Goal: Navigation & Orientation: Find specific page/section

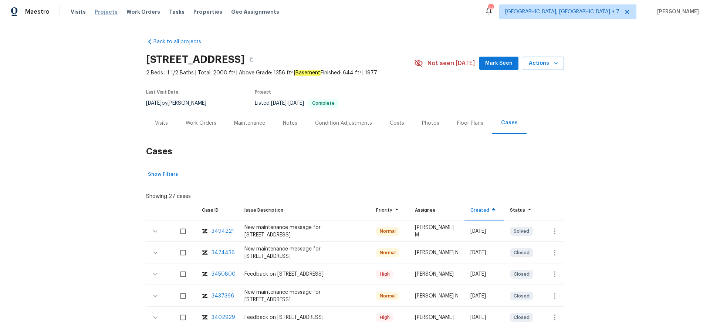
click at [100, 15] on span "Projects" at bounding box center [106, 11] width 23 height 7
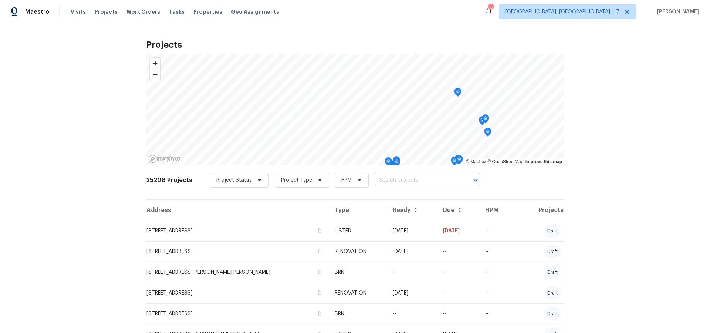
click at [386, 182] on input "text" at bounding box center [417, 180] width 85 height 11
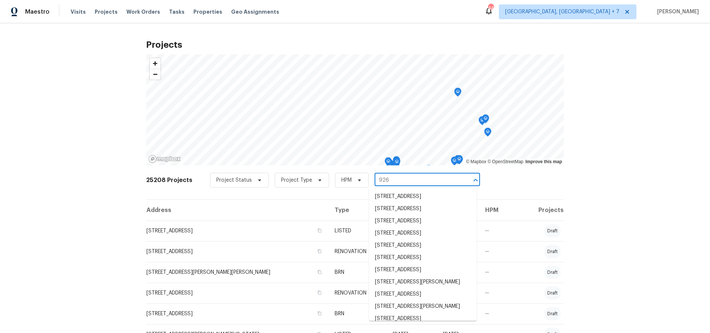
type input "926"
type input "926 3"
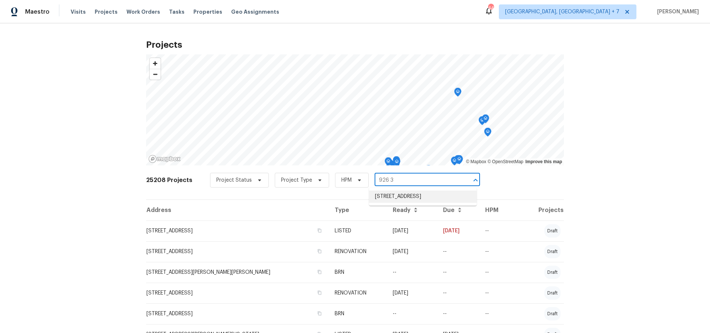
click at [438, 192] on li "[STREET_ADDRESS]" at bounding box center [423, 197] width 108 height 12
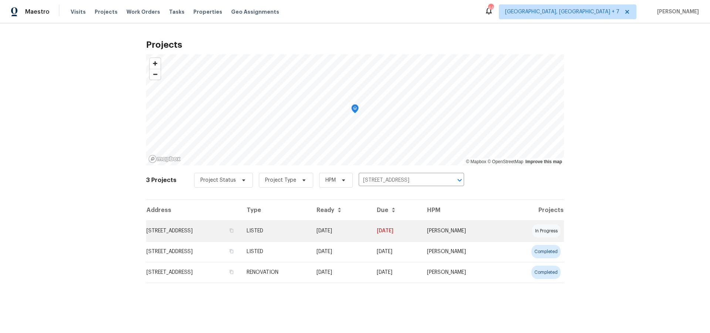
click at [198, 233] on td "[STREET_ADDRESS]" at bounding box center [193, 230] width 95 height 21
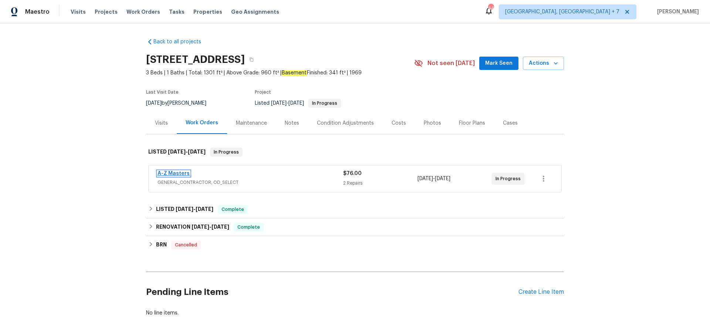
click at [172, 171] on link "A-Z Masters" at bounding box center [174, 173] width 32 height 5
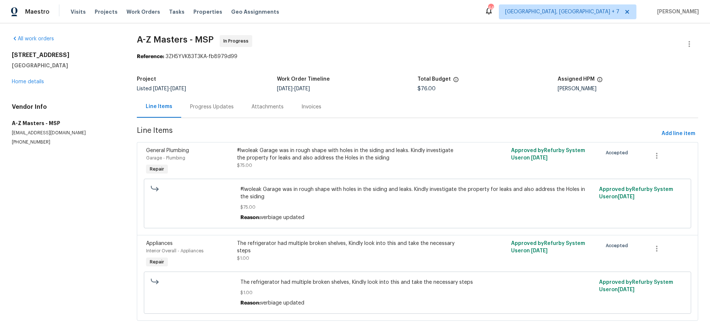
scroll to position [10, 0]
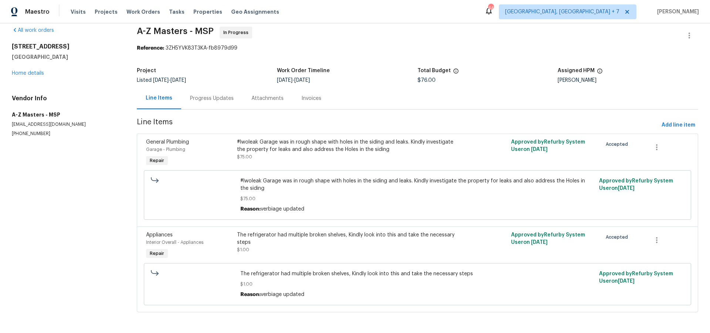
click at [216, 97] on div "Progress Updates" at bounding box center [212, 98] width 44 height 7
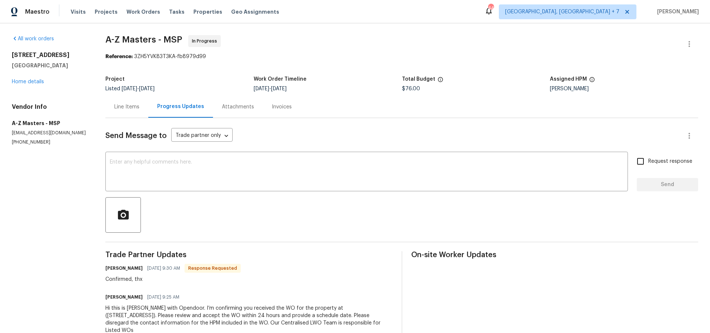
scroll to position [15, 0]
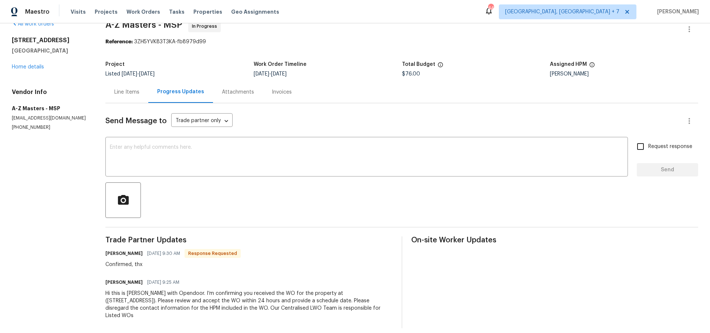
click at [135, 97] on div "Line Items" at bounding box center [126, 92] width 43 height 22
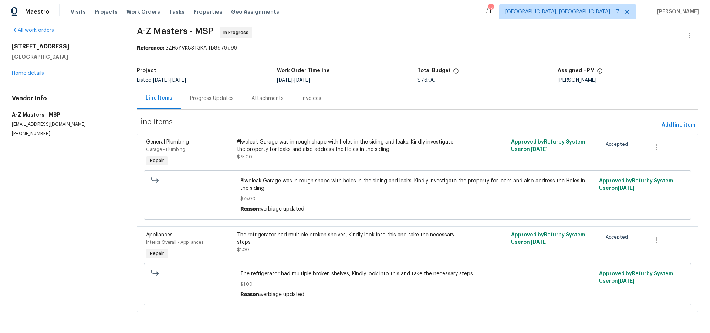
scroll to position [10, 0]
click at [31, 72] on link "Home details" at bounding box center [28, 73] width 32 height 5
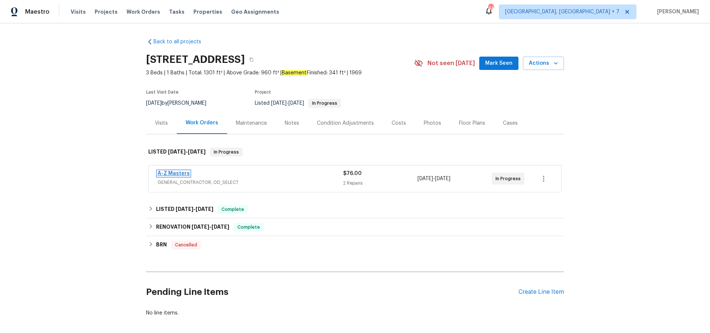
click at [184, 174] on link "A-Z Masters" at bounding box center [174, 173] width 32 height 5
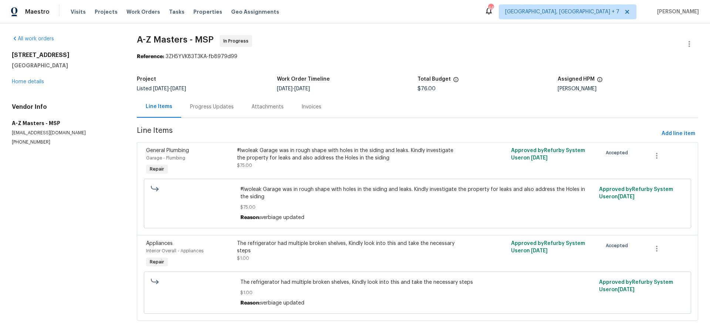
scroll to position [10, 0]
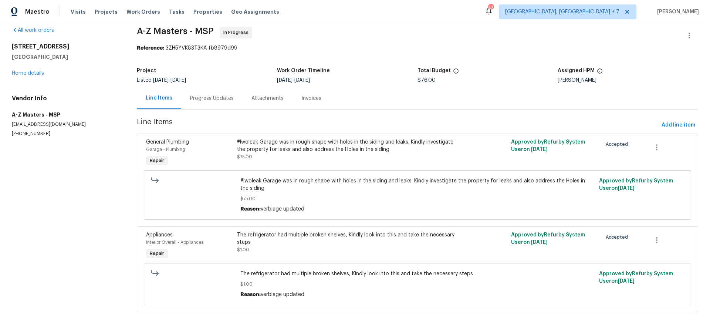
click at [25, 69] on div "[STREET_ADDRESS] Home details" at bounding box center [65, 60] width 107 height 34
click at [25, 72] on link "Home details" at bounding box center [28, 73] width 32 height 5
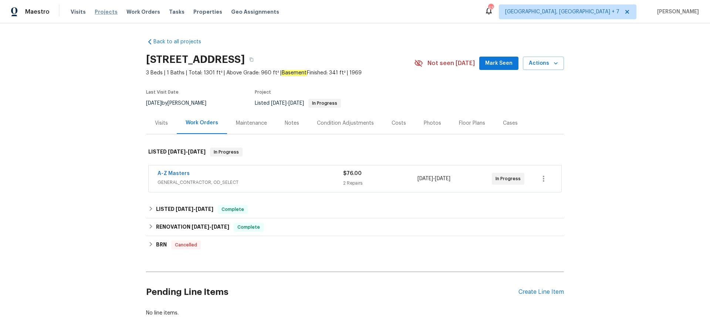
click at [107, 13] on span "Projects" at bounding box center [106, 11] width 23 height 7
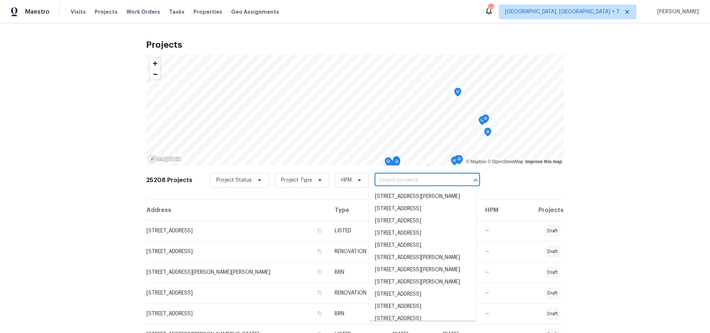
click at [408, 182] on input "text" at bounding box center [417, 180] width 85 height 11
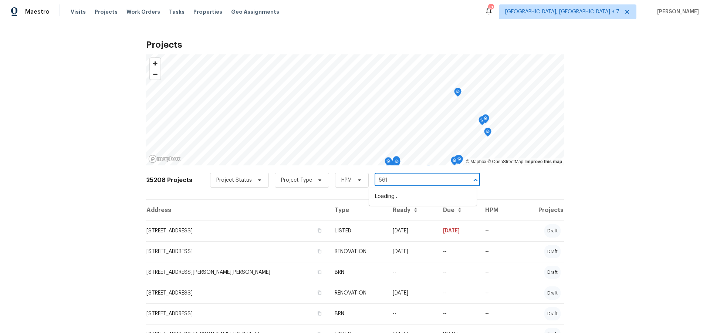
type input "5617"
click at [409, 234] on li "[STREET_ADDRESS]" at bounding box center [423, 229] width 108 height 12
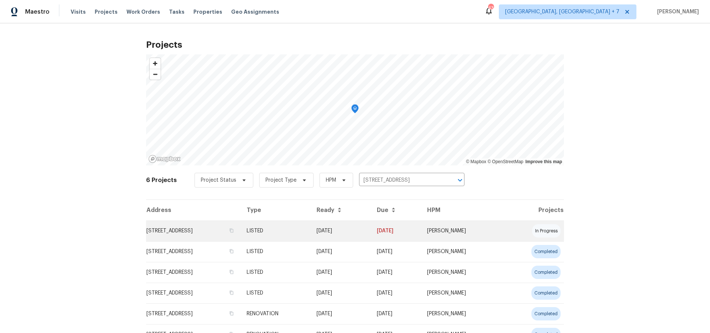
click at [192, 231] on td "[STREET_ADDRESS]" at bounding box center [193, 230] width 95 height 21
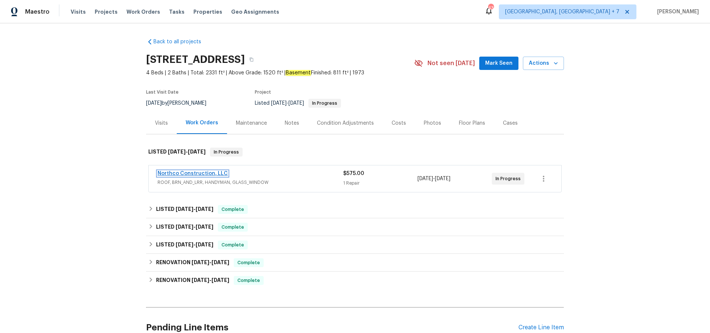
click at [189, 174] on link "Northco Construction, LLC" at bounding box center [193, 173] width 70 height 5
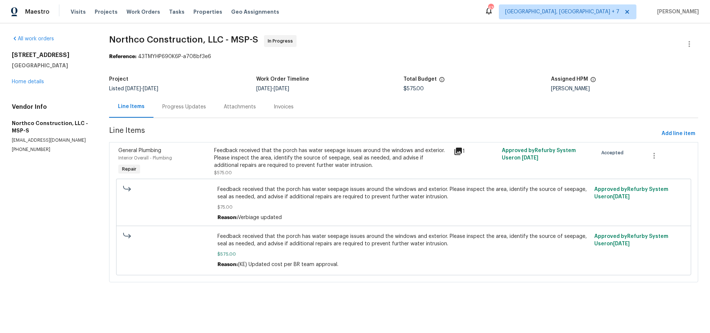
click at [459, 149] on icon at bounding box center [458, 151] width 7 height 7
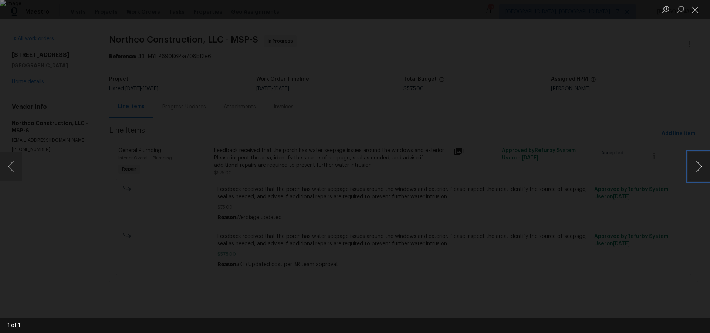
click at [694, 172] on button "Next image" at bounding box center [699, 167] width 22 height 30
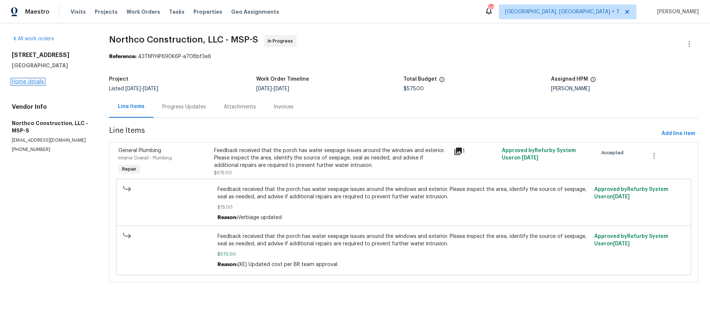
click at [33, 82] on link "Home details" at bounding box center [28, 81] width 32 height 5
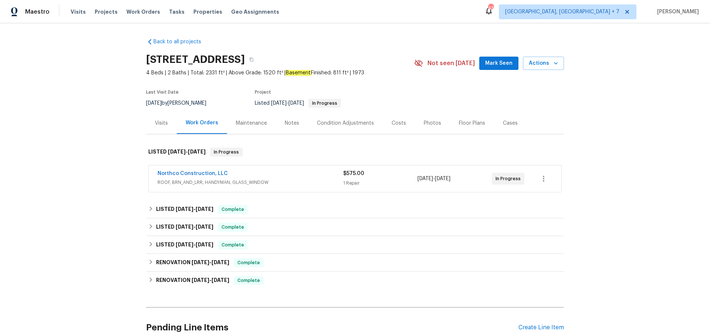
click at [512, 124] on div "Cases" at bounding box center [510, 122] width 15 height 7
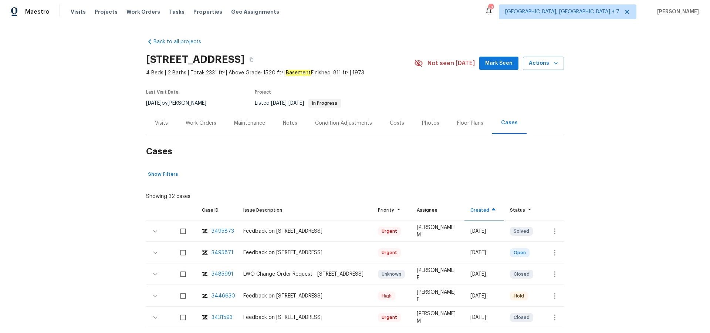
click at [225, 230] on div "3495873" at bounding box center [223, 231] width 23 height 7
click at [224, 252] on div "3495871" at bounding box center [223, 252] width 22 height 7
click at [223, 293] on div "3446630" at bounding box center [224, 295] width 24 height 7
click at [216, 250] on div "3495871" at bounding box center [223, 251] width 22 height 7
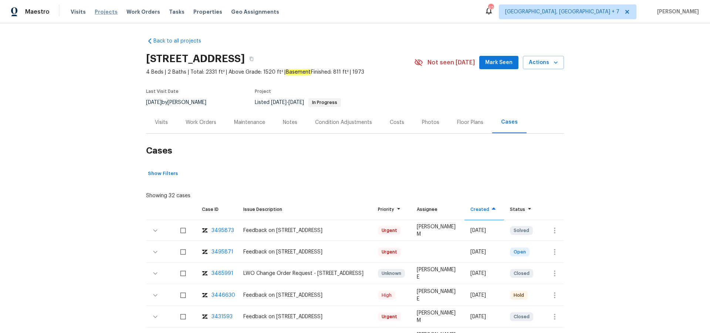
click at [101, 10] on span "Projects" at bounding box center [106, 11] width 23 height 7
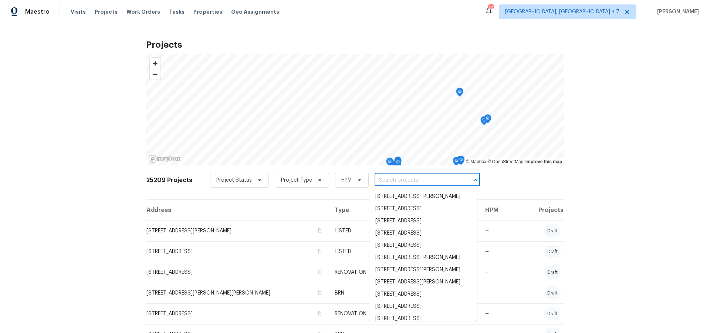
click at [400, 181] on input "text" at bounding box center [417, 180] width 85 height 11
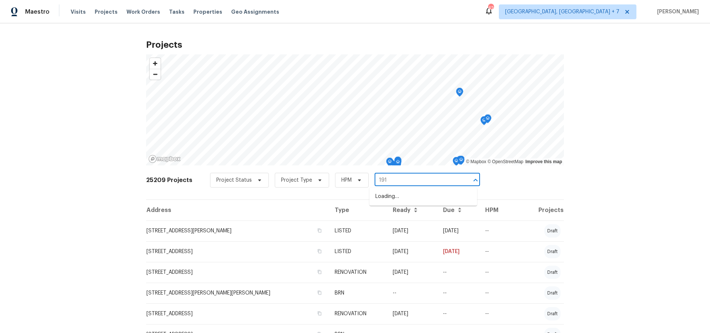
type input "191 g"
click at [405, 194] on li "[STREET_ADDRESS][PERSON_NAME]" at bounding box center [424, 197] width 108 height 12
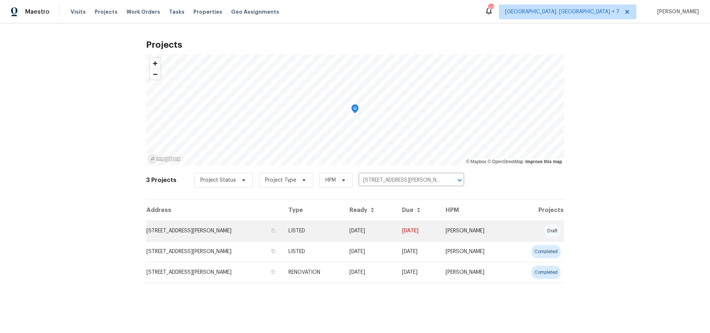
click at [207, 230] on td "[STREET_ADDRESS][PERSON_NAME]" at bounding box center [214, 230] width 137 height 21
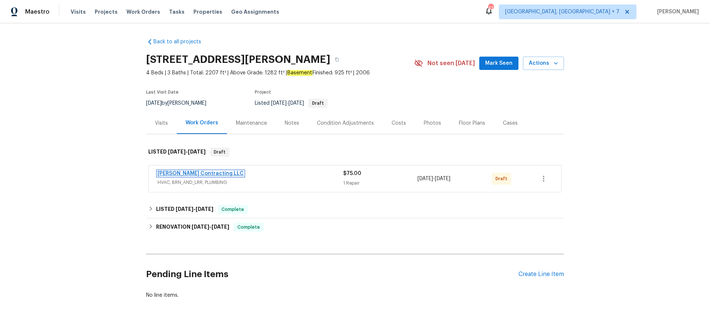
click at [189, 171] on link "[PERSON_NAME] Contracting LLC" at bounding box center [201, 173] width 86 height 5
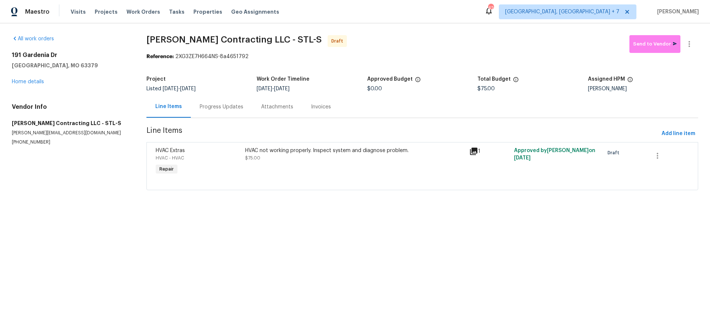
click at [274, 149] on div "HVAC not working properly. Inspect system and diagnose problem." at bounding box center [355, 150] width 220 height 7
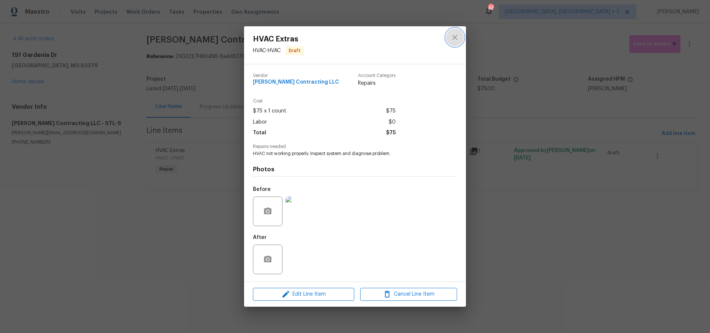
click at [458, 35] on icon "close" at bounding box center [455, 37] width 9 height 9
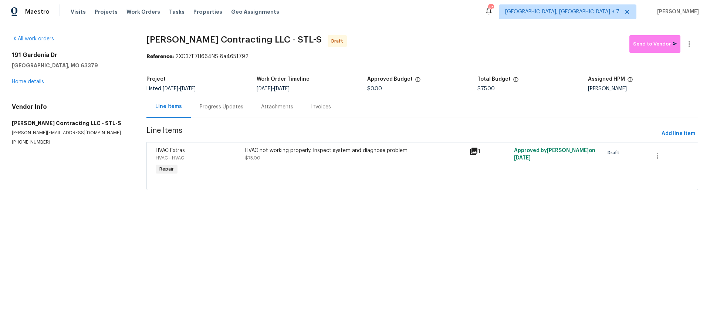
click at [228, 108] on div "Progress Updates" at bounding box center [222, 106] width 44 height 7
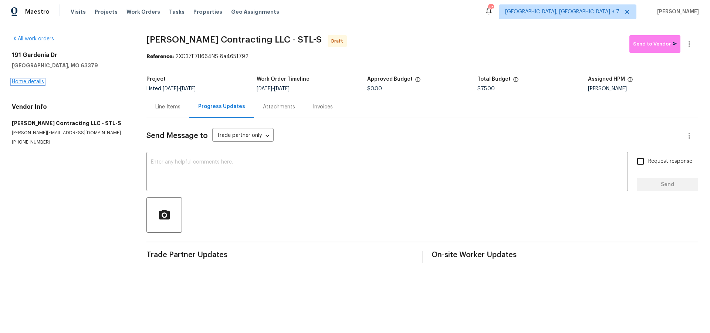
click at [28, 82] on link "Home details" at bounding box center [28, 81] width 32 height 5
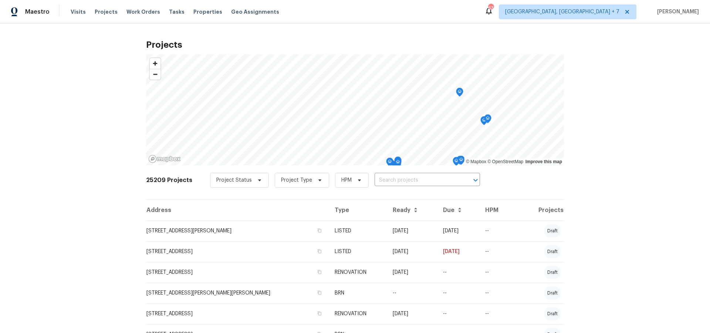
click at [391, 181] on input "text" at bounding box center [417, 180] width 85 height 11
type input "le blon"
click at [393, 200] on li "[STREET_ADDRESS]" at bounding box center [424, 197] width 108 height 12
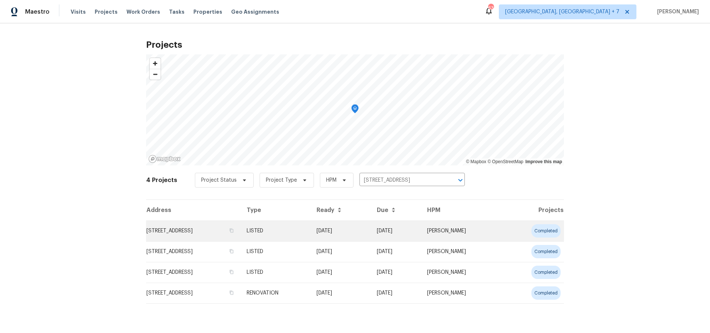
click at [208, 230] on td "[STREET_ADDRESS]" at bounding box center [193, 230] width 95 height 21
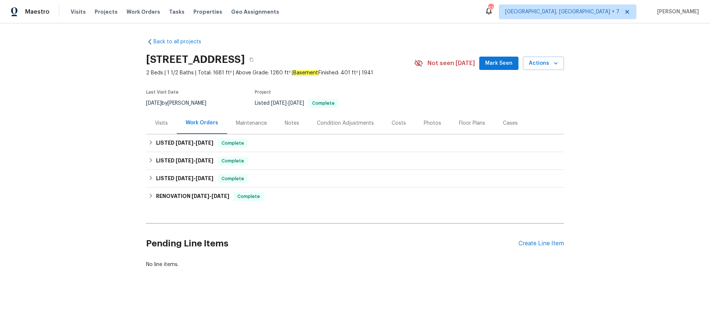
click at [158, 124] on div "Visits" at bounding box center [161, 122] width 13 height 7
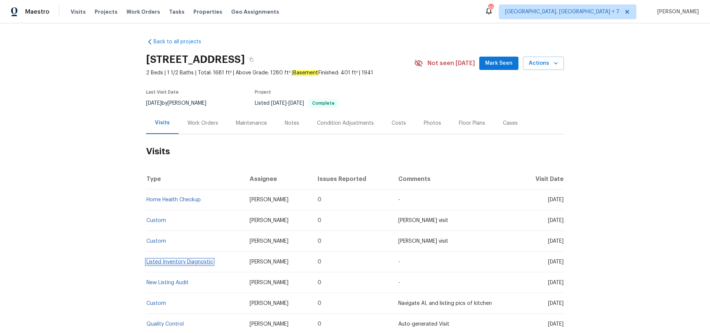
click at [169, 261] on link "Listed Inventory Diagnostic" at bounding box center [179, 261] width 67 height 5
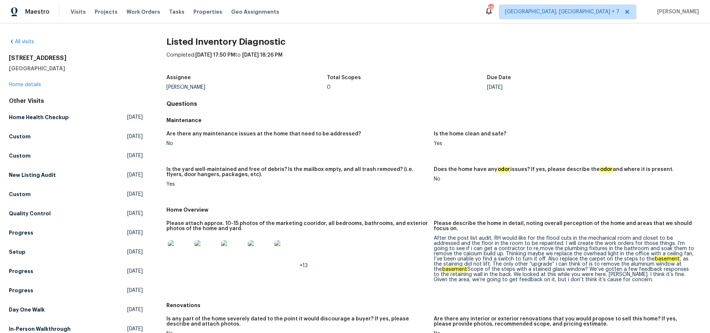
click at [179, 256] on img at bounding box center [180, 252] width 24 height 24
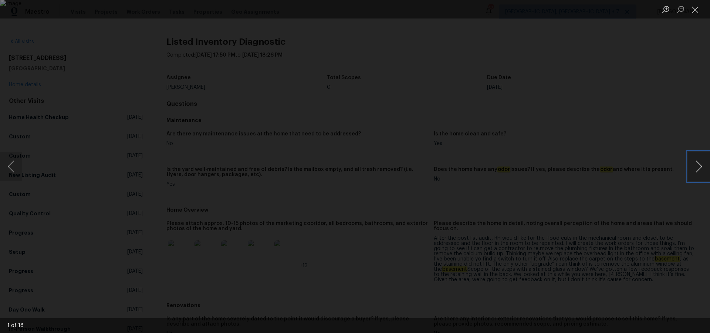
click at [697, 165] on button "Next image" at bounding box center [699, 167] width 22 height 30
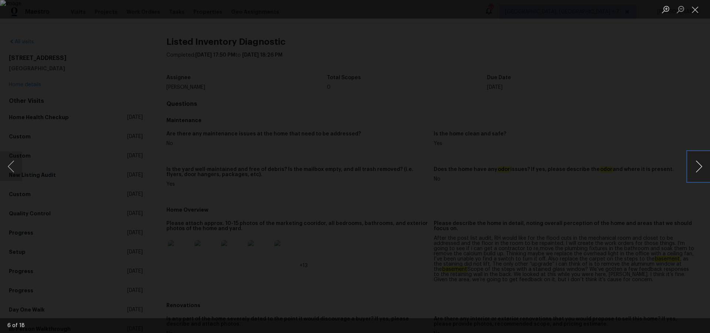
click at [697, 165] on button "Next image" at bounding box center [699, 167] width 22 height 30
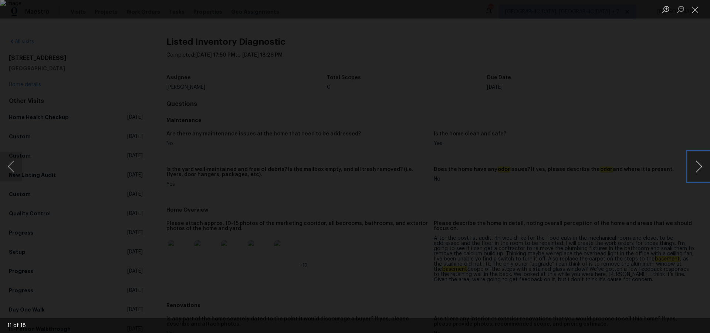
click at [697, 165] on button "Next image" at bounding box center [699, 167] width 22 height 30
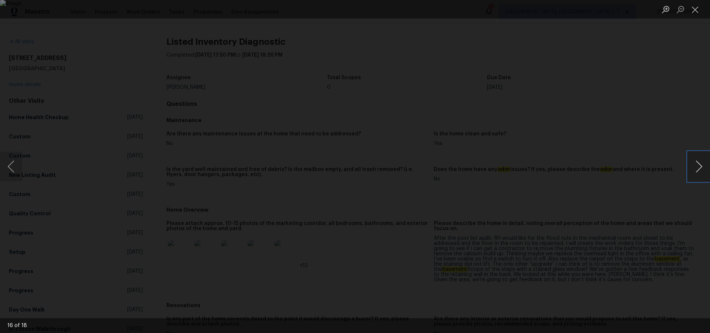
click at [697, 165] on button "Next image" at bounding box center [699, 167] width 22 height 30
click at [13, 166] on button "Previous image" at bounding box center [11, 167] width 22 height 30
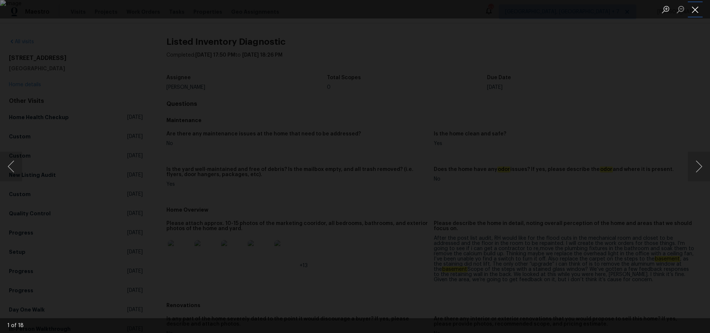
click at [695, 13] on button "Close lightbox" at bounding box center [695, 9] width 15 height 13
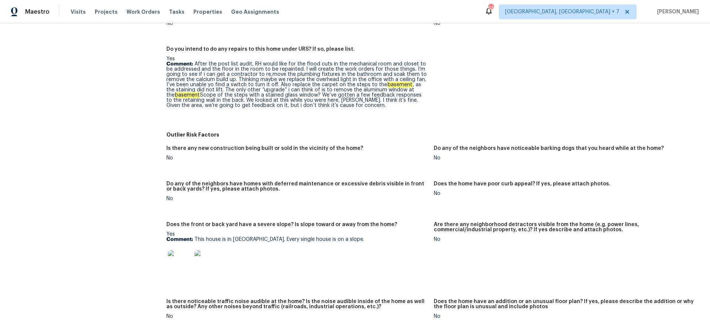
scroll to position [313, 0]
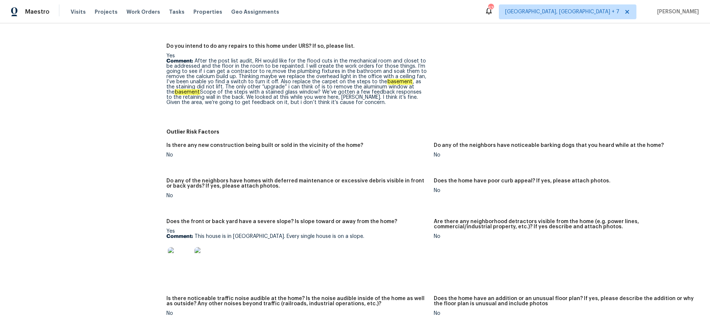
click at [179, 265] on img at bounding box center [180, 259] width 24 height 24
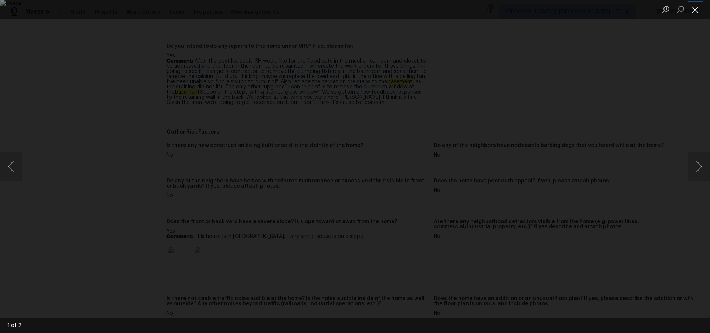
click at [694, 9] on button "Close lightbox" at bounding box center [695, 9] width 15 height 13
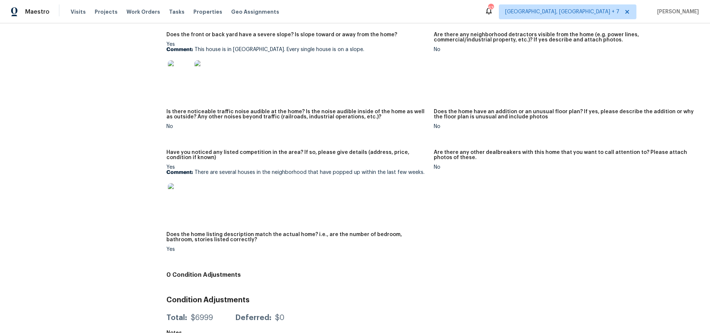
scroll to position [502, 0]
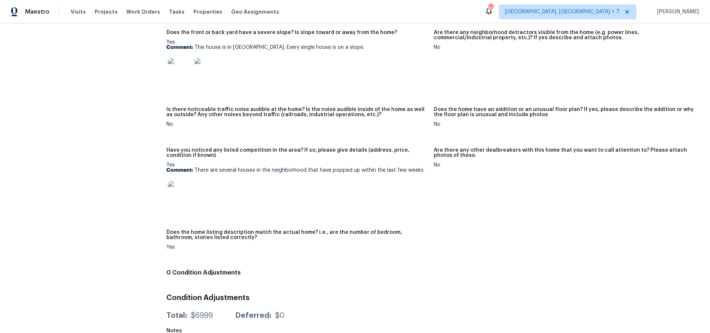
click at [185, 195] on img at bounding box center [180, 193] width 24 height 24
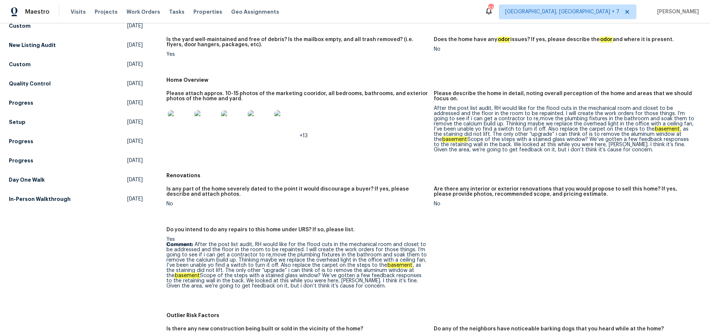
scroll to position [113, 0]
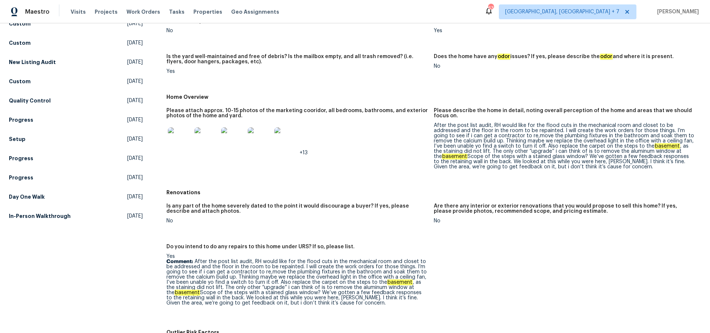
click at [184, 135] on img at bounding box center [180, 139] width 24 height 24
click at [181, 139] on img at bounding box center [180, 139] width 24 height 24
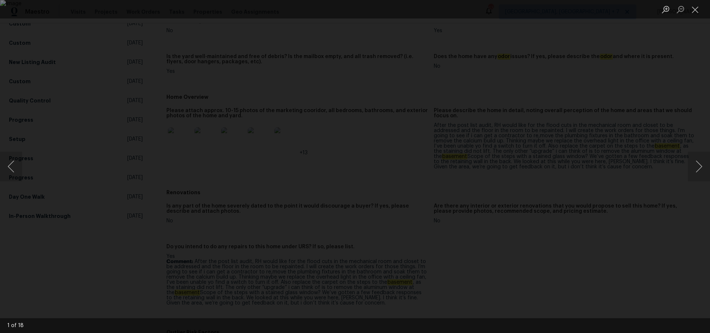
click at [334, 77] on img "Lightbox" at bounding box center [355, 166] width 710 height 333
click at [341, 147] on img "Lightbox" at bounding box center [355, 166] width 710 height 333
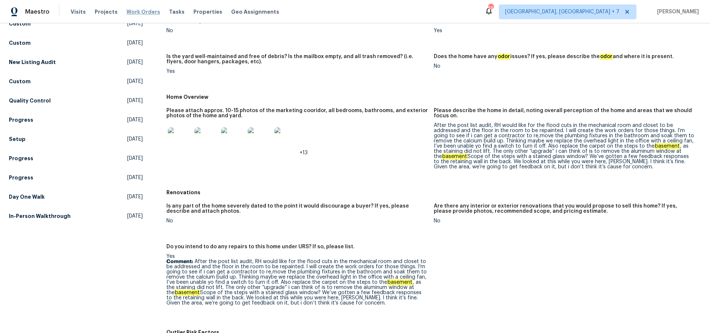
click at [141, 11] on span "Work Orders" at bounding box center [144, 11] width 34 height 7
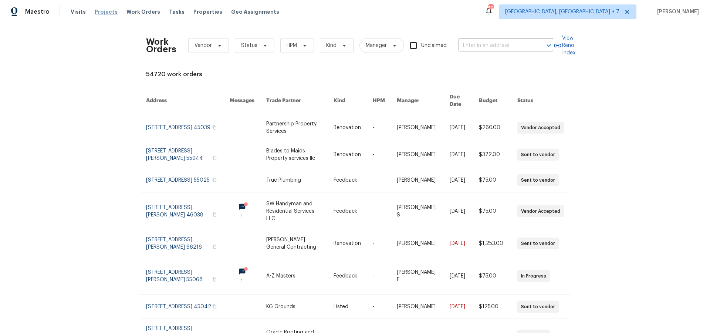
click at [108, 14] on span "Projects" at bounding box center [106, 11] width 23 height 7
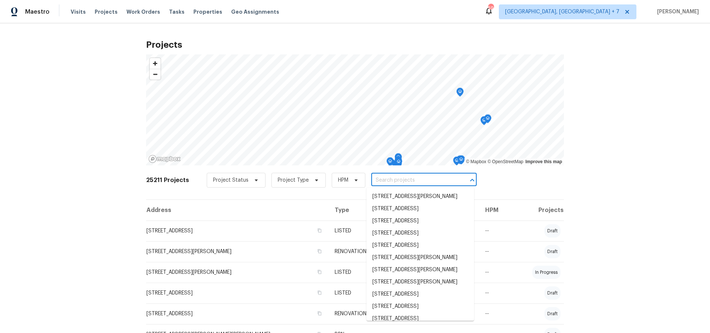
click at [389, 180] on input "text" at bounding box center [413, 180] width 85 height 11
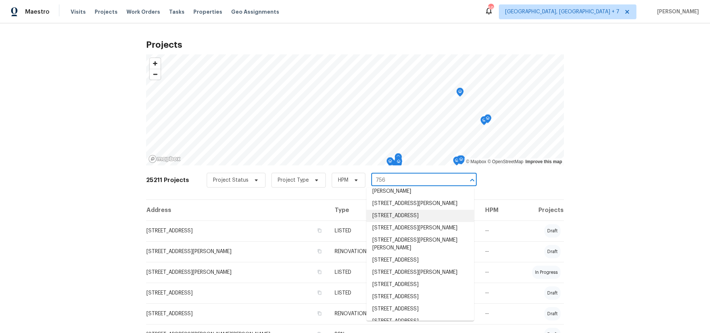
scroll to position [64, 0]
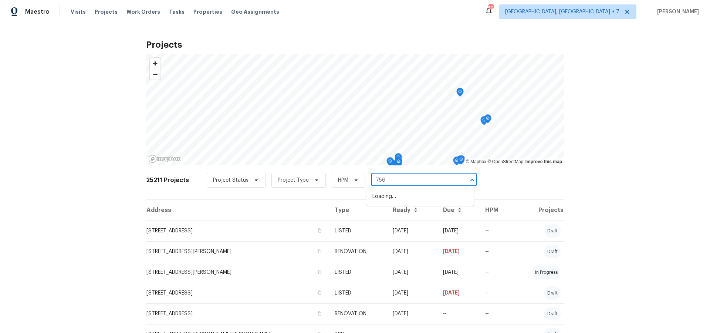
type input "756 t"
click at [402, 215] on li "[STREET_ADDRESS]" at bounding box center [421, 209] width 108 height 12
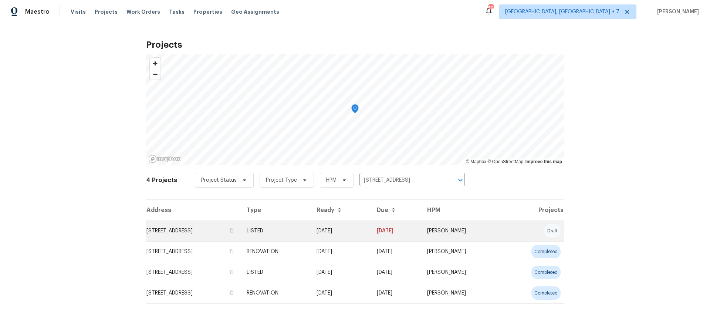
click at [215, 235] on td "[STREET_ADDRESS]" at bounding box center [193, 230] width 95 height 21
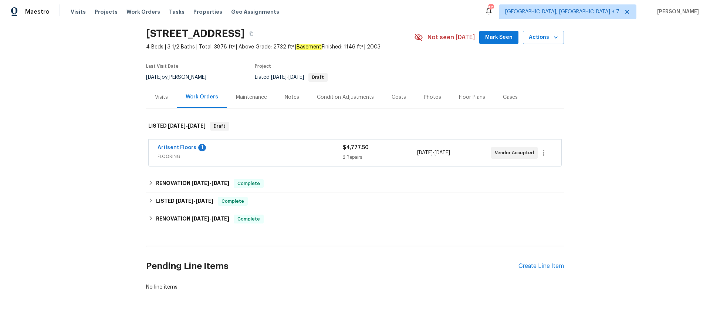
scroll to position [34, 0]
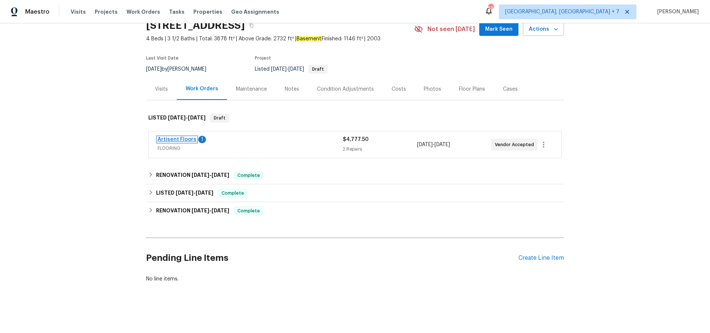
click at [181, 141] on link "Artisent Floors" at bounding box center [177, 139] width 39 height 5
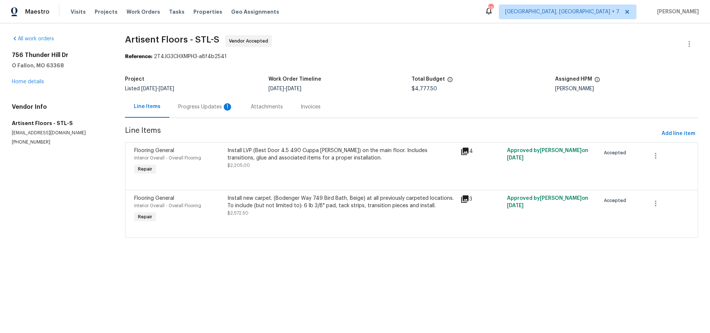
click at [216, 108] on div "Progress Updates 1" at bounding box center [205, 106] width 55 height 7
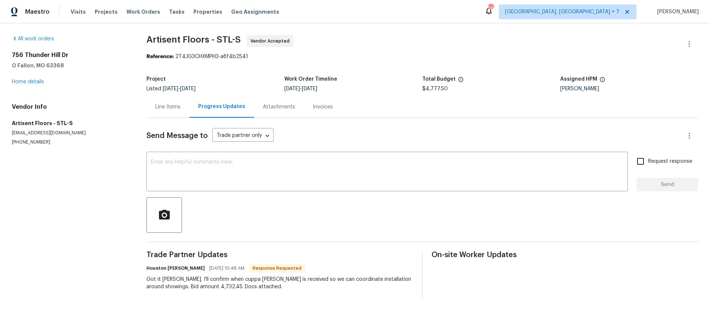
click at [160, 110] on div "Line Items" at bounding box center [167, 106] width 25 height 7
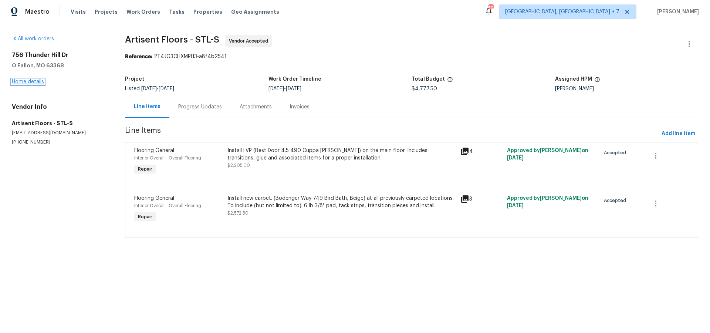
click at [38, 82] on link "Home details" at bounding box center [28, 81] width 32 height 5
